Goal: Task Accomplishment & Management: Manage account settings

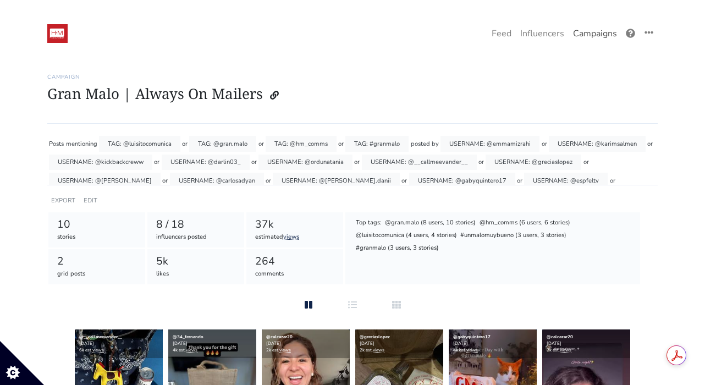
click at [580, 35] on link "Campaigns" at bounding box center [595, 34] width 53 height 22
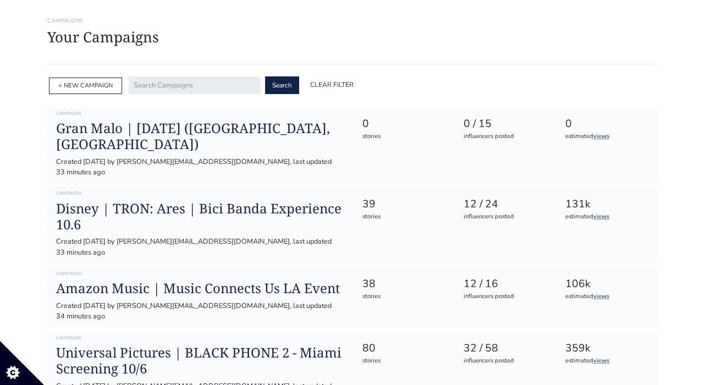
scroll to position [58, 0]
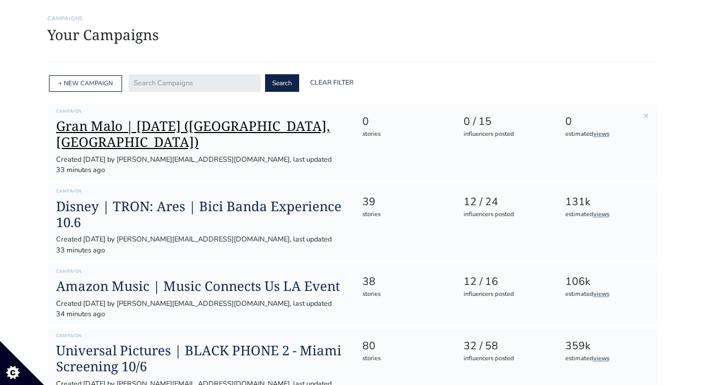
click at [276, 125] on h1 "Gran Malo | [DATE] ([GEOGRAPHIC_DATA], [GEOGRAPHIC_DATA])" at bounding box center [200, 134] width 288 height 32
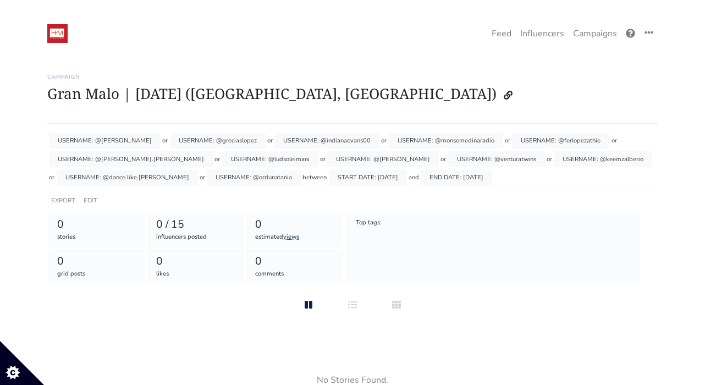
scroll to position [25, 0]
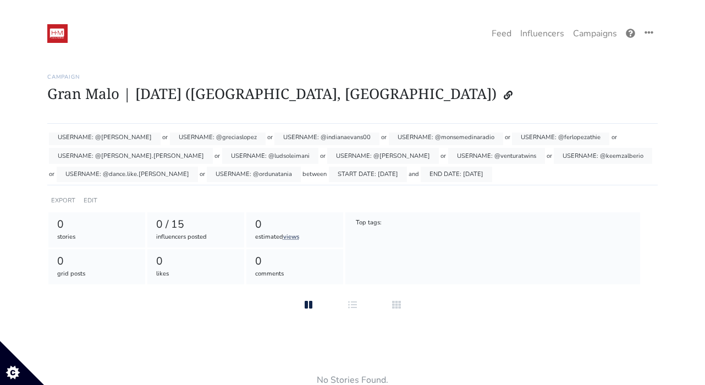
click at [500, 175] on div "Posts mentioning TAG: #granmalo or TAG: @gran.malo posted by USERNAME: @barbara…" at bounding box center [352, 159] width 610 height 53
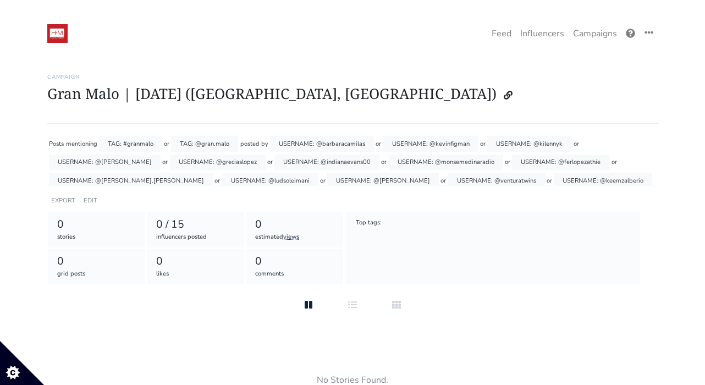
click at [197, 143] on div "TAG: @gran.malo" at bounding box center [204, 144] width 67 height 16
click at [158, 131] on div "Campaign Gran Malo | National Taco Day (Miami, FL) Posts mentioning TAG: #granm…" at bounding box center [352, 258] width 610 height 396
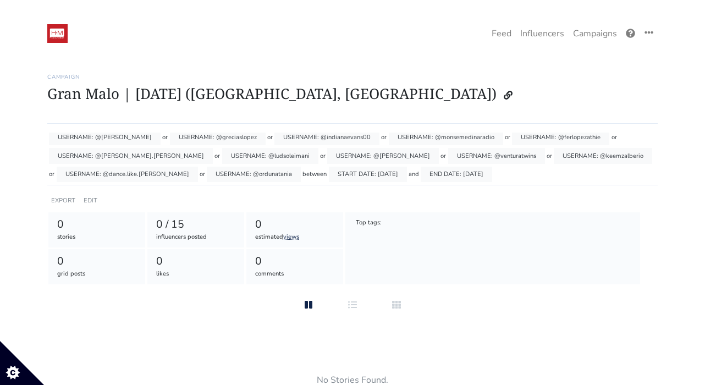
click at [81, 201] on div "EDIT" at bounding box center [90, 200] width 18 height 16
click at [85, 201] on link "EDIT" at bounding box center [91, 200] width 14 height 8
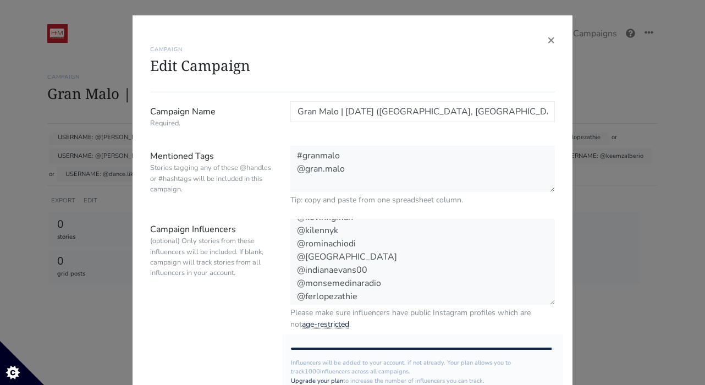
scroll to position [119, 0]
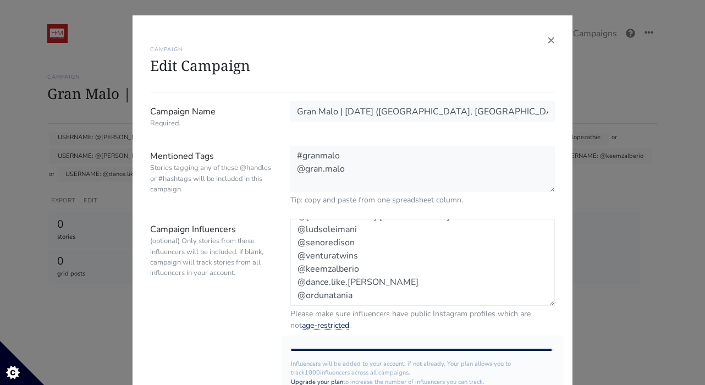
click at [368, 293] on textarea "@barbaracamilas @kevinfigman @kilennyk @rominachiodi @greciaslopez @indianaevan…" at bounding box center [422, 262] width 265 height 87
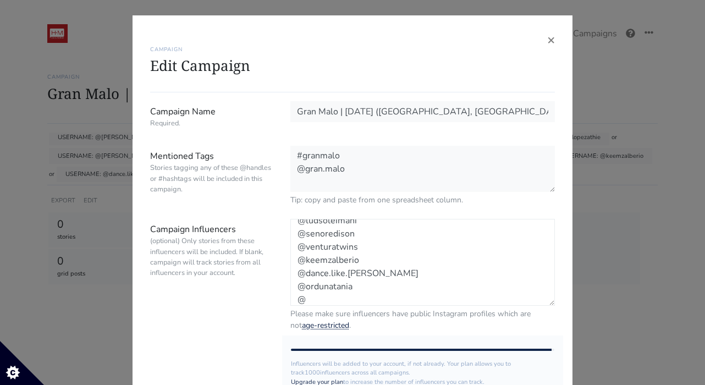
paste textarea "karimsalmen"
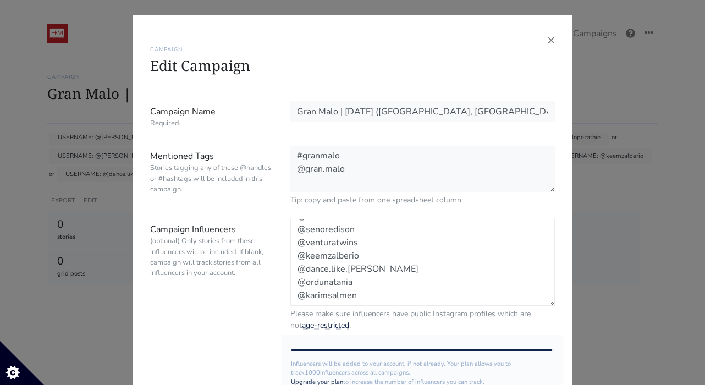
scroll to position [141, 0]
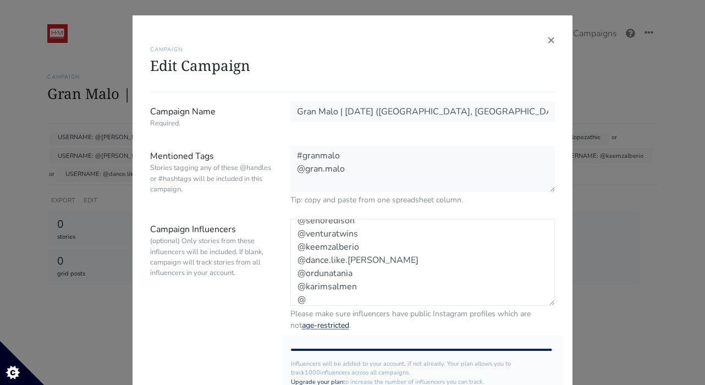
paste textarea "veanzola"
paste textarea "gh.zurdo"
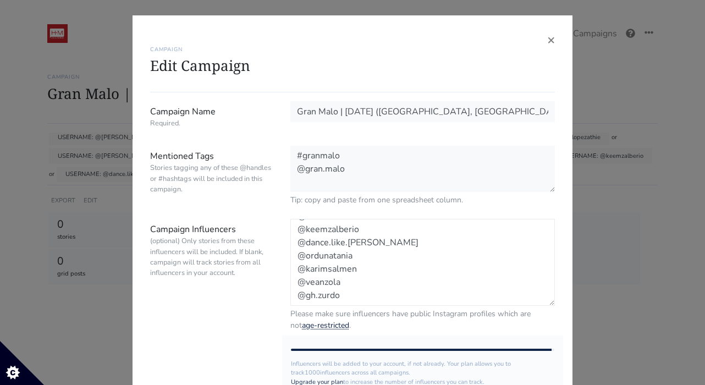
scroll to position [167, 0]
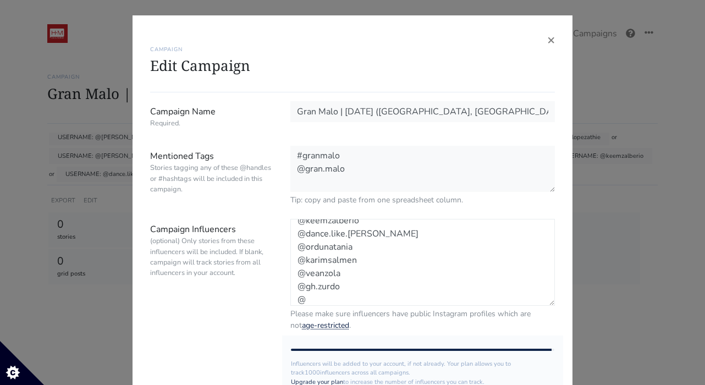
paste textarea "maryandpalettes"
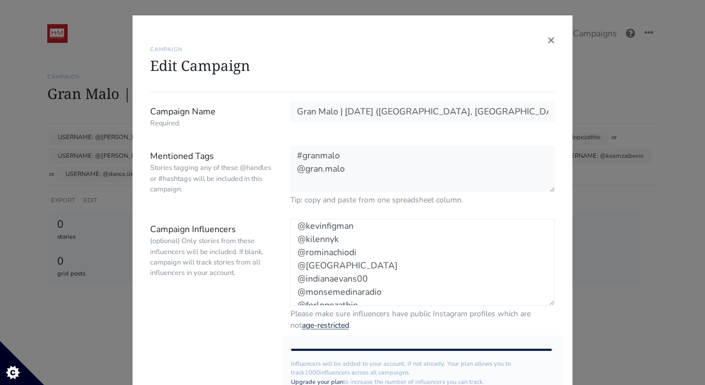
click at [330, 240] on textarea "@barbaracamilas @kevinfigman @kilennyk @rominachiodi @greciaslopez @indianaevan…" at bounding box center [422, 262] width 265 height 87
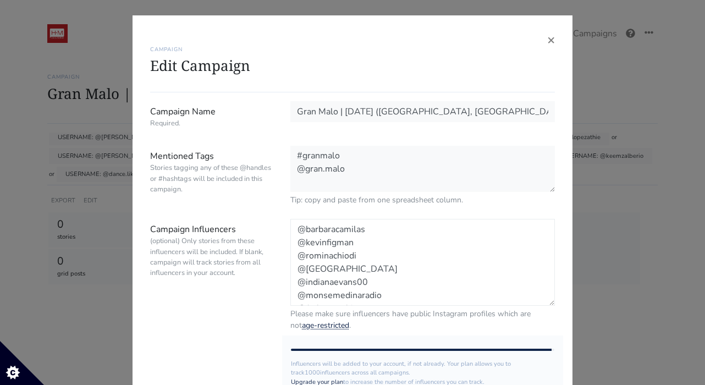
scroll to position [172, 0]
click at [389, 282] on textarea "@barbaracamilas @kevinfigman @kilennyk @rominachiodi @greciaslopez @indianaevan…" at bounding box center [422, 262] width 265 height 87
paste textarea "keemzalberio"
type textarea "@barbaracamilas @kevinfigman @rominachiodi @greciaslopez @indianaevans00 @monse…"
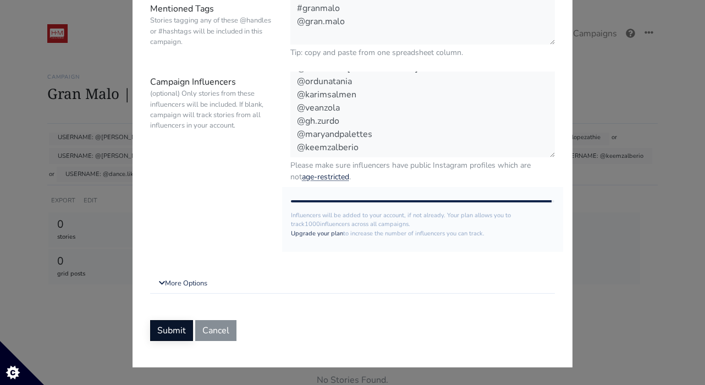
scroll to position [184, 0]
click at [173, 335] on button "Submit" at bounding box center [171, 330] width 43 height 21
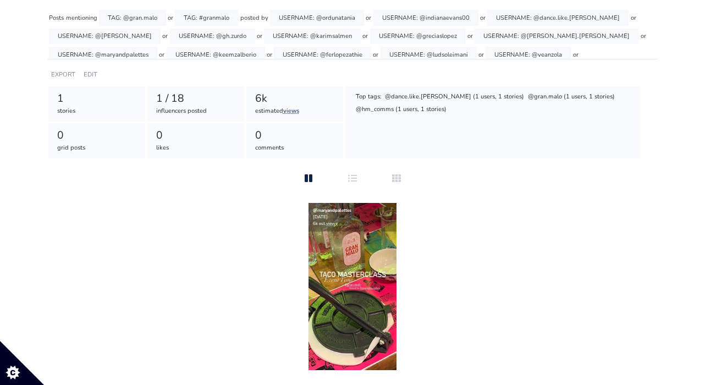
scroll to position [154, 0]
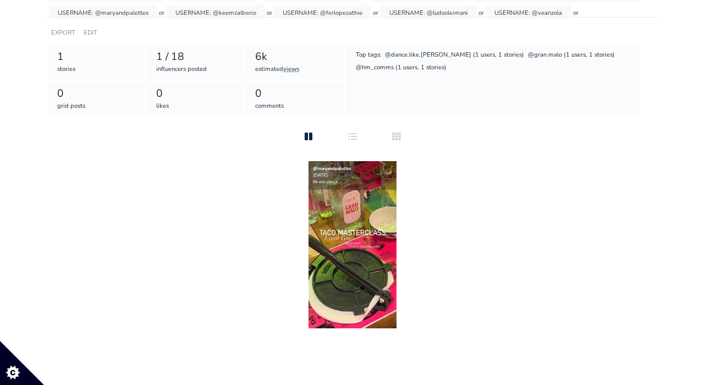
scroll to position [168, 0]
click at [344, 245] on img at bounding box center [353, 244] width 88 height 167
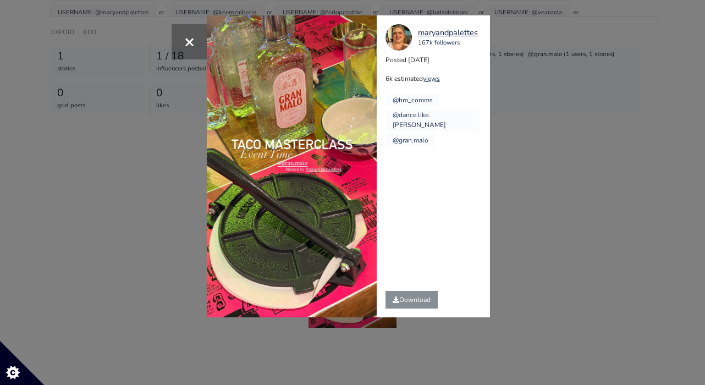
click at [162, 246] on div "× maryandpalettes 167k followers Posted 2025-10-08 6k estimated views @hm_comms…" at bounding box center [352, 192] width 705 height 385
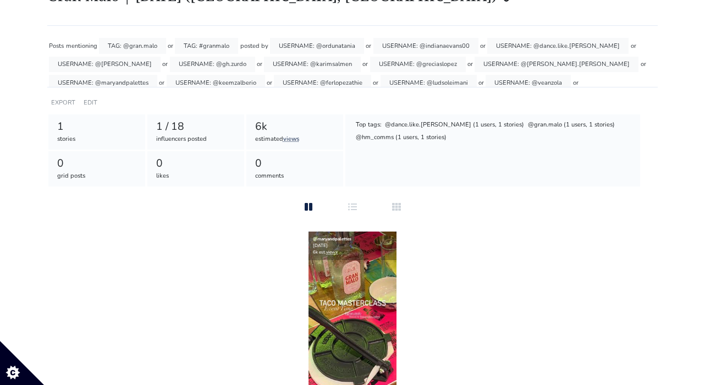
scroll to position [97, 0]
click at [388, 125] on div "@dance.like.[PERSON_NAME] (1 users, 1 stories)" at bounding box center [454, 125] width 141 height 11
click at [373, 125] on div "Top tags:" at bounding box center [368, 125] width 27 height 11
click at [161, 128] on div "1 / 18" at bounding box center [196, 127] width 80 height 16
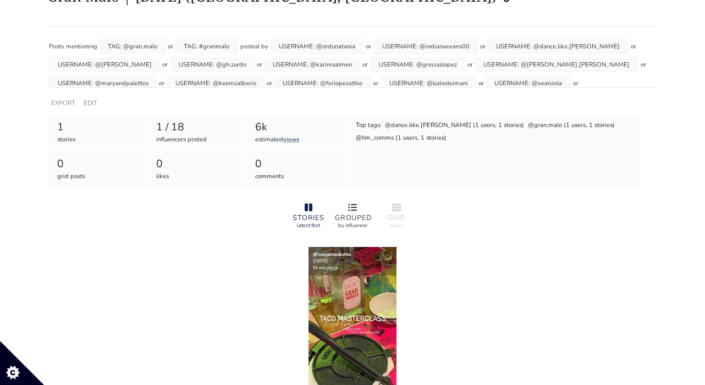
click at [356, 207] on icon at bounding box center [352, 207] width 9 height 9
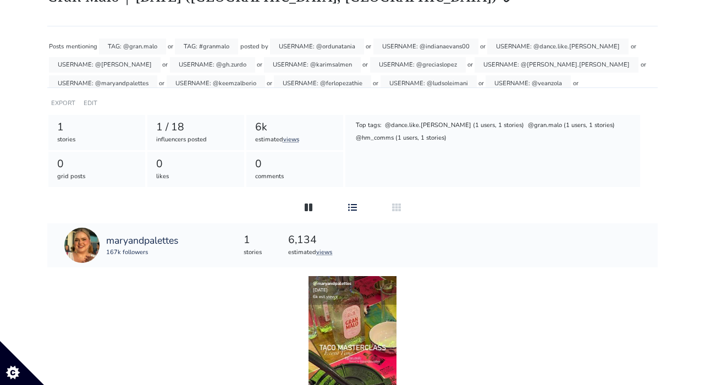
click at [301, 210] on div at bounding box center [308, 207] width 35 height 13
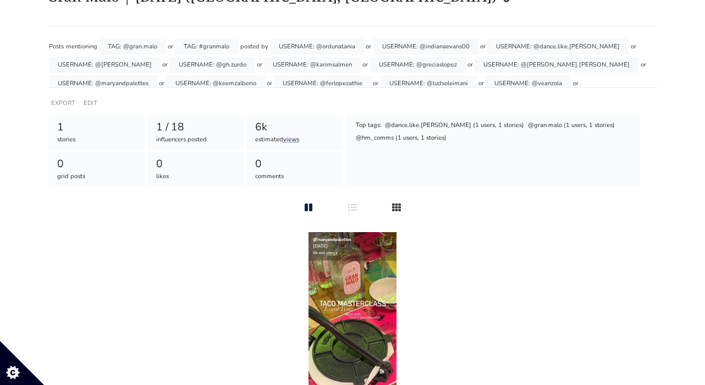
click at [394, 213] on div at bounding box center [396, 207] width 35 height 13
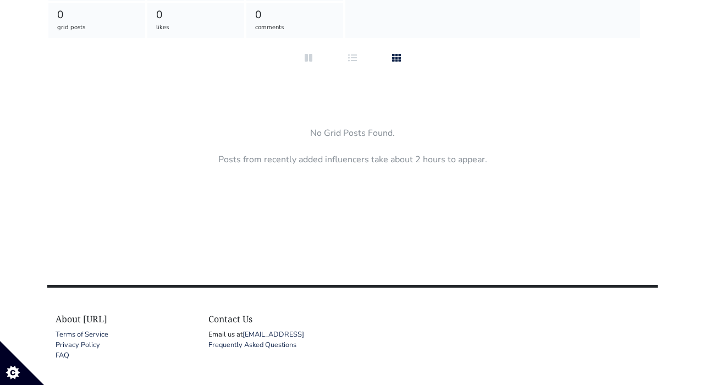
scroll to position [265, 0]
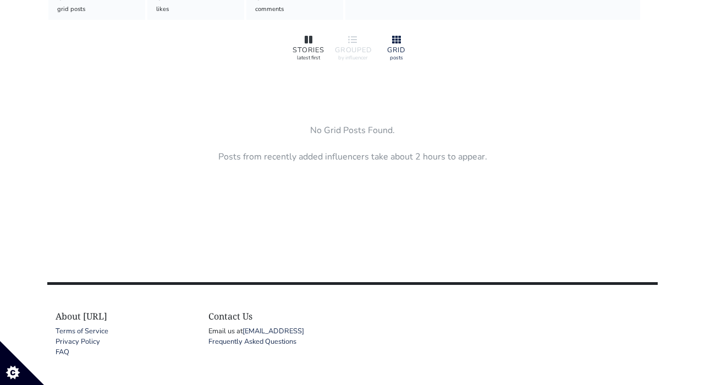
click at [315, 36] on div at bounding box center [308, 40] width 35 height 13
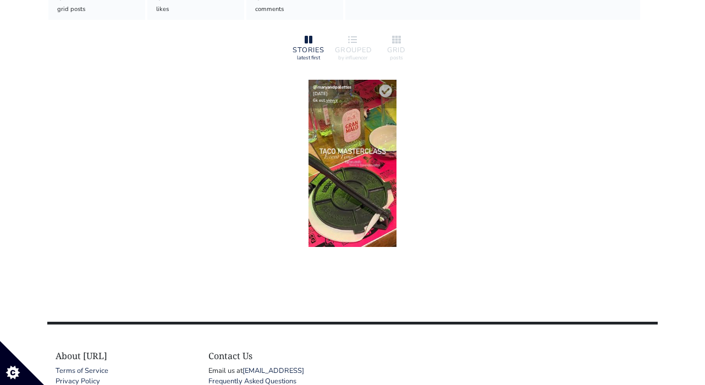
click at [353, 170] on img at bounding box center [353, 163] width 88 height 167
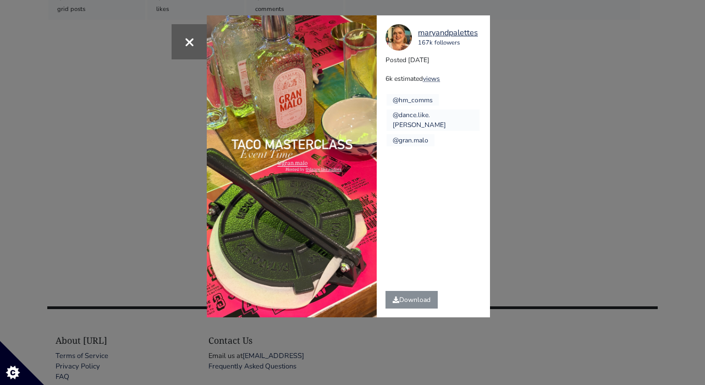
click at [521, 160] on div "× maryandpalettes 167k followers Posted 2025-10-08 6k estimated views @hm_comms…" at bounding box center [352, 192] width 705 height 385
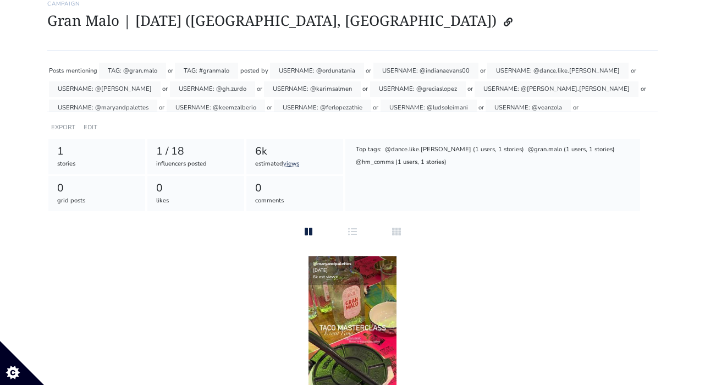
scroll to position [48, 0]
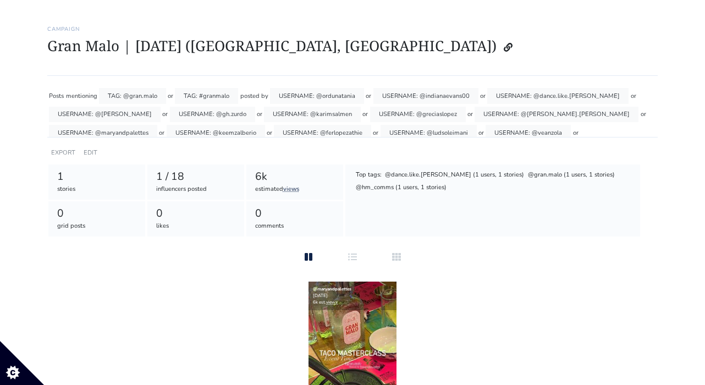
click at [176, 186] on div "influencers posted" at bounding box center [196, 189] width 80 height 9
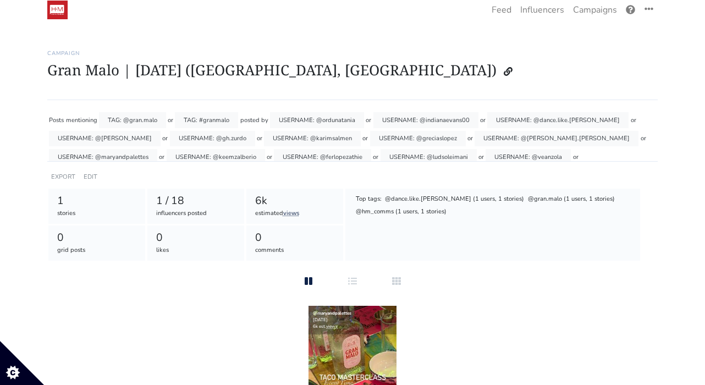
scroll to position [21, 0]
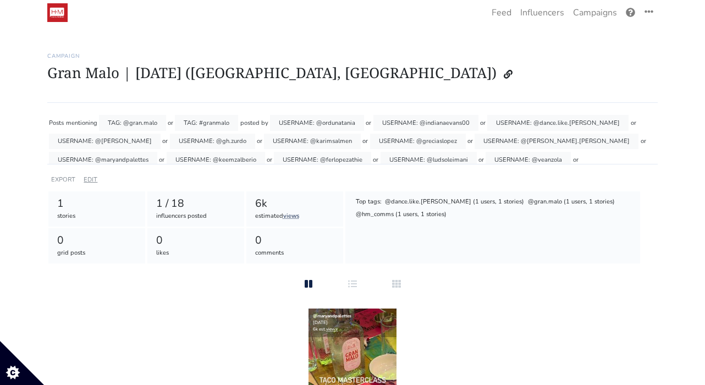
click at [92, 179] on link "EDIT" at bounding box center [91, 179] width 14 height 8
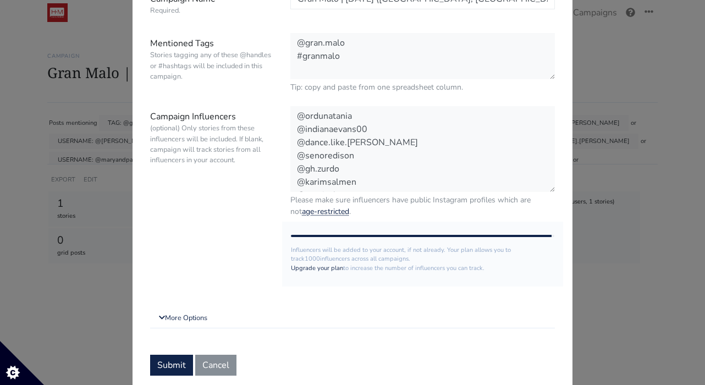
scroll to position [109, 0]
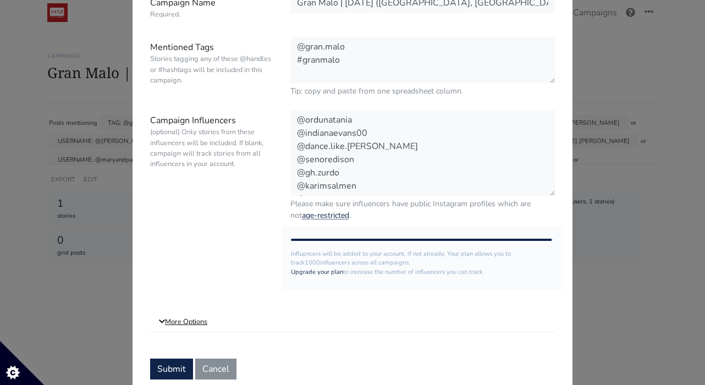
click at [184, 320] on link "More Options" at bounding box center [352, 322] width 405 height 20
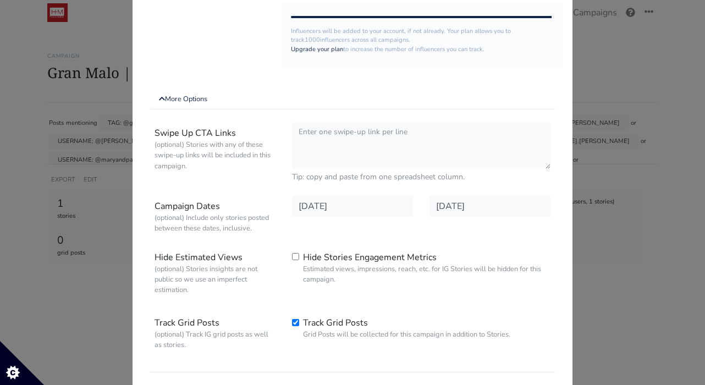
scroll to position [336, 0]
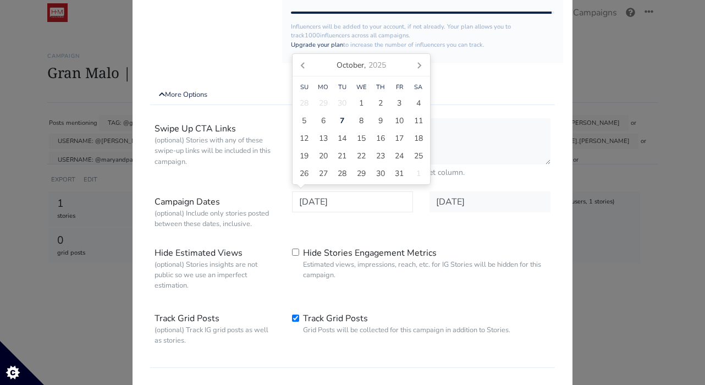
click at [340, 203] on input "2025-10-06" at bounding box center [352, 201] width 121 height 21
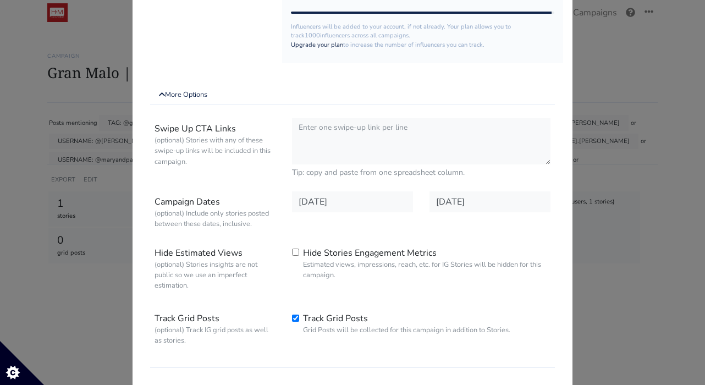
click at [344, 228] on div "2025-10-06" at bounding box center [352, 212] width 137 height 42
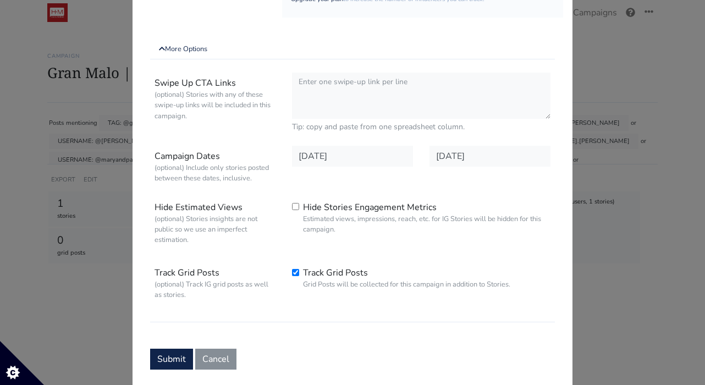
scroll to position [410, 0]
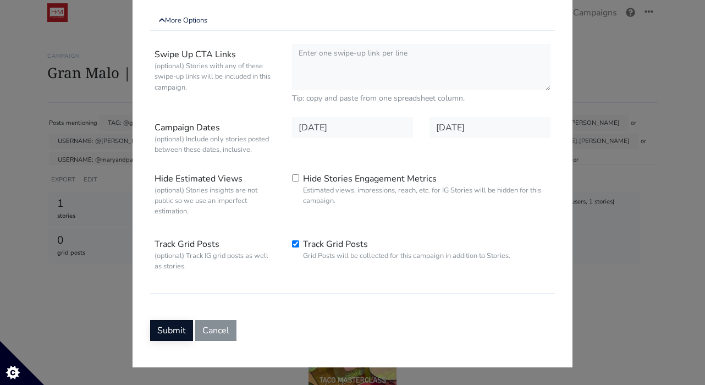
click at [165, 330] on button "Submit" at bounding box center [171, 330] width 43 height 21
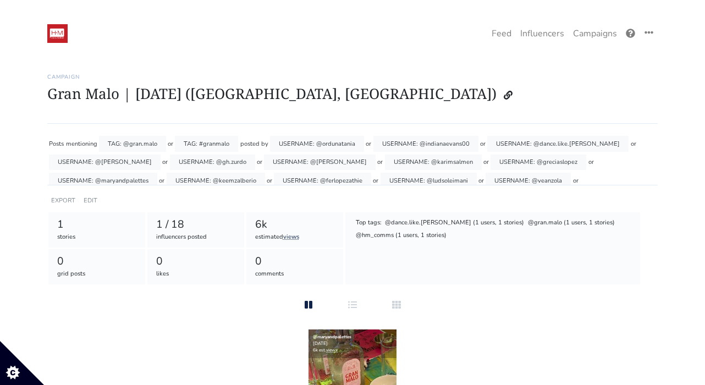
click at [401, 224] on div "@dance.like.[PERSON_NAME] (1 users, 1 stories)" at bounding box center [454, 223] width 141 height 11
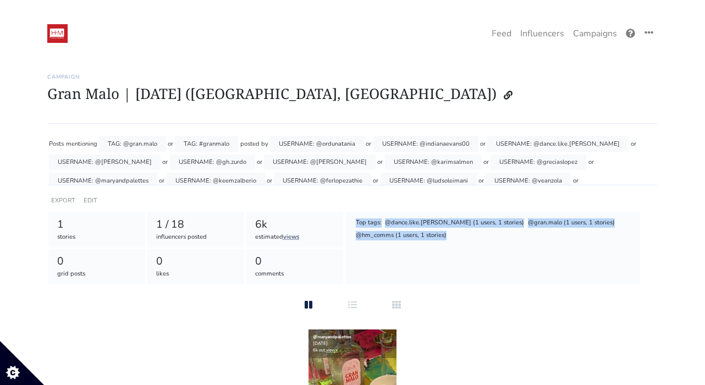
click at [401, 224] on div "@dance.like.[PERSON_NAME] (1 users, 1 stories)" at bounding box center [454, 223] width 141 height 11
click at [401, 229] on div "Top tags: @dance.like.[PERSON_NAME] (1 users, 1 stories) @gran.malo (1 users, 1…" at bounding box center [493, 229] width 278 height 25
drag, startPoint x: 447, startPoint y: 233, endPoint x: 349, endPoint y: 233, distance: 98.4
click at [348, 233] on div "Top tags: @dance.like.[PERSON_NAME] (1 users, 1 stories) @gran.malo (1 users, 1…" at bounding box center [492, 248] width 295 height 72
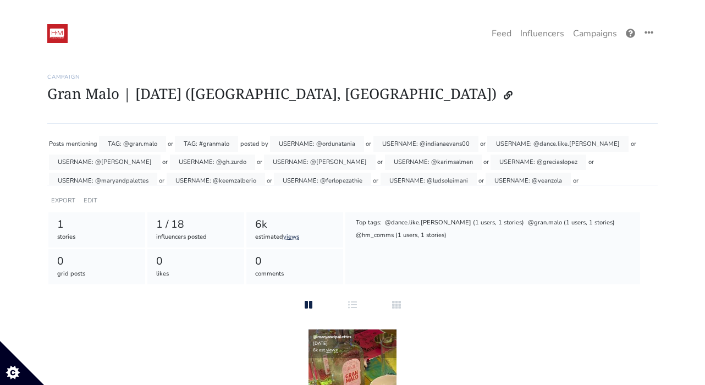
click at [283, 216] on div "6k estimated views" at bounding box center [294, 229] width 97 height 35
click at [234, 200] on div "Posts mentioning TAG: @gran.malo or TAG: #granmalo posted by USERNAME: @ordunat…" at bounding box center [352, 209] width 610 height 152
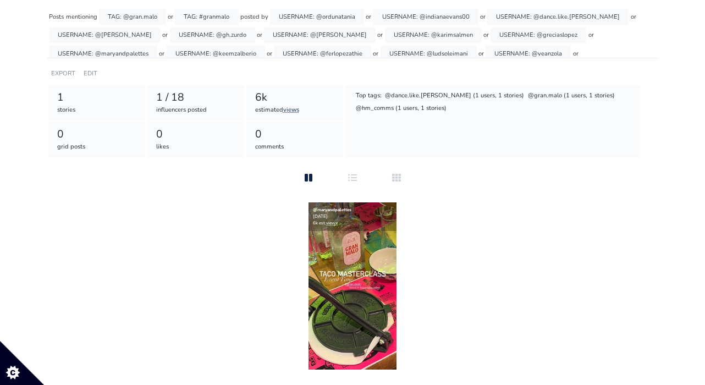
scroll to position [121, 0]
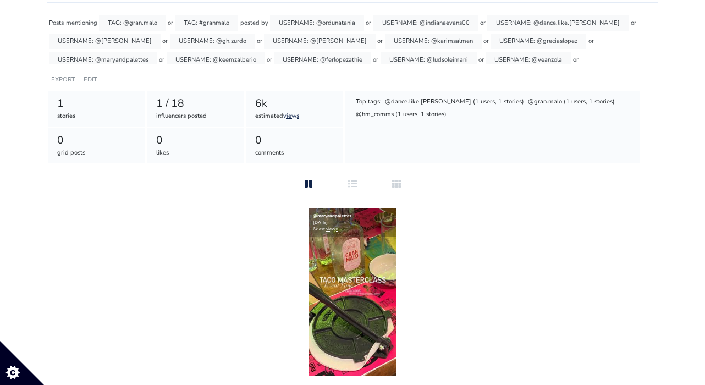
click at [393, 114] on div "@hm_comms (1 users, 1 stories)" at bounding box center [401, 114] width 92 height 11
click at [403, 115] on div "@hm_comms (1 users, 1 stories)" at bounding box center [401, 114] width 92 height 11
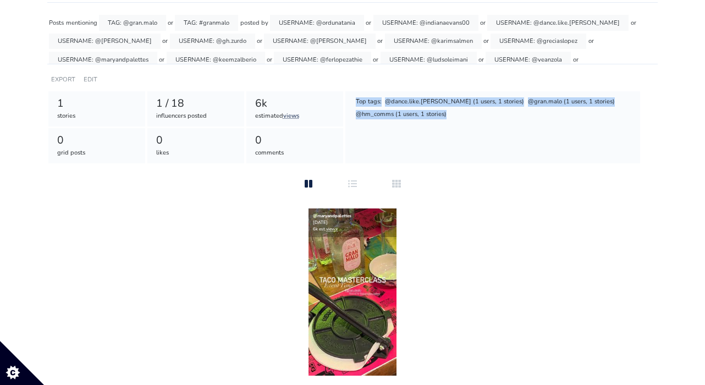
click at [403, 115] on div "@hm_comms (1 users, 1 stories)" at bounding box center [401, 114] width 92 height 11
click at [390, 112] on div "@hm_comms (1 users, 1 stories)" at bounding box center [401, 114] width 92 height 11
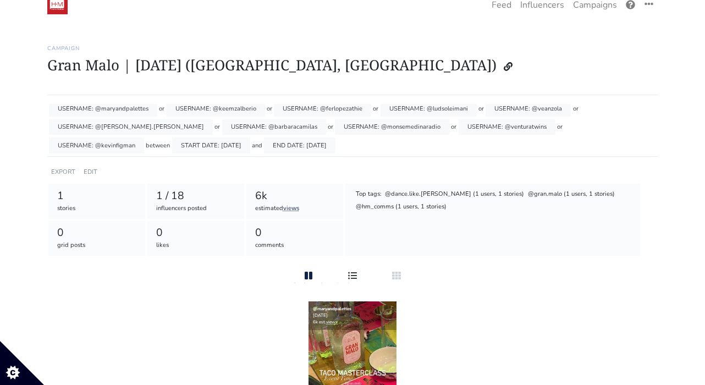
scroll to position [0, 0]
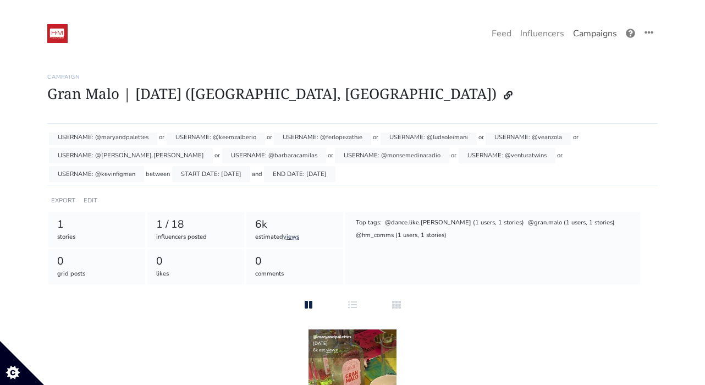
click at [587, 31] on link "Campaigns" at bounding box center [595, 34] width 53 height 22
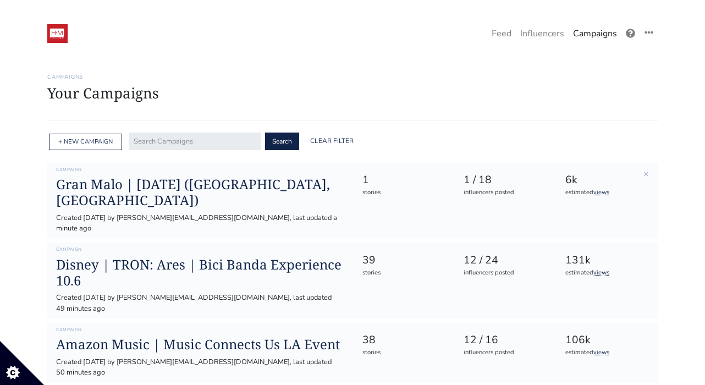
click at [385, 191] on div "stories" at bounding box center [403, 192] width 82 height 9
click at [348, 181] on div "Campaign [GEOGRAPHIC_DATA] | [DATE] ([GEOGRAPHIC_DATA], [GEOGRAPHIC_DATA]) Crea…" at bounding box center [200, 200] width 305 height 67
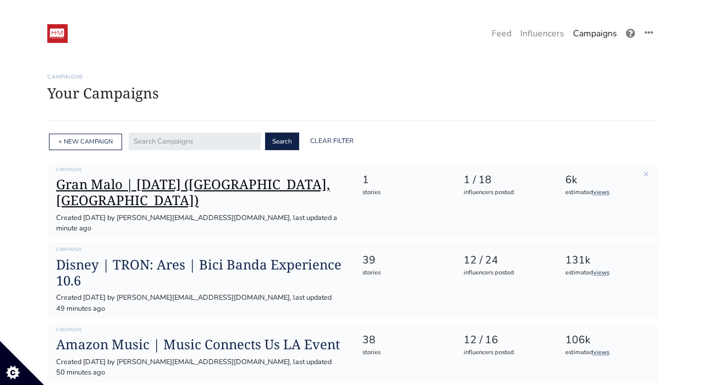
click at [312, 186] on h1 "Gran Malo | [DATE] ([GEOGRAPHIC_DATA], [GEOGRAPHIC_DATA])" at bounding box center [200, 193] width 288 height 32
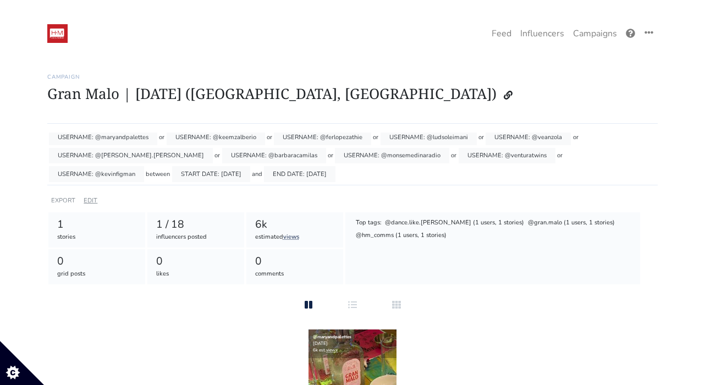
click at [88, 199] on link "EDIT" at bounding box center [91, 200] width 14 height 8
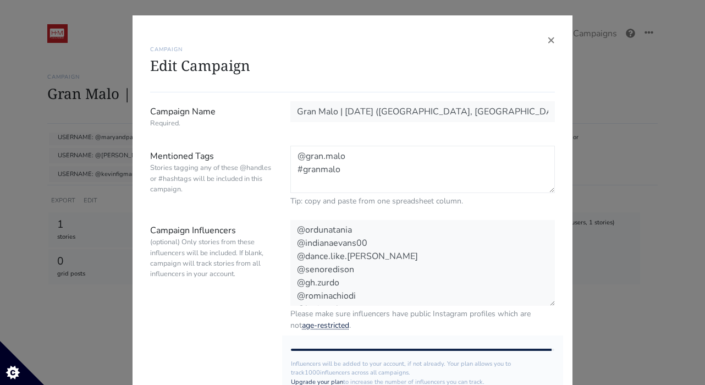
drag, startPoint x: 342, startPoint y: 170, endPoint x: 286, endPoint y: 170, distance: 55.5
click at [285, 170] on div "@gran.malo #granmalo Tip: copy and paste from one spreadsheet column." at bounding box center [422, 176] width 281 height 61
click at [307, 178] on textarea "@gran.malo #granmalo" at bounding box center [422, 169] width 265 height 47
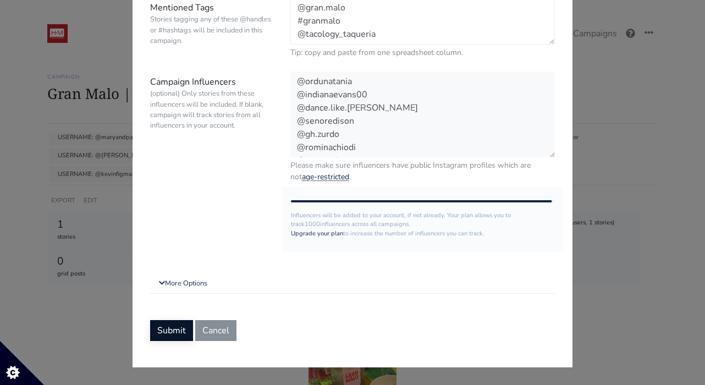
type textarea "@gran.malo #granmalo @tacology_taqueria"
click at [175, 331] on button "Submit" at bounding box center [171, 330] width 43 height 21
